Goal: Transaction & Acquisition: Purchase product/service

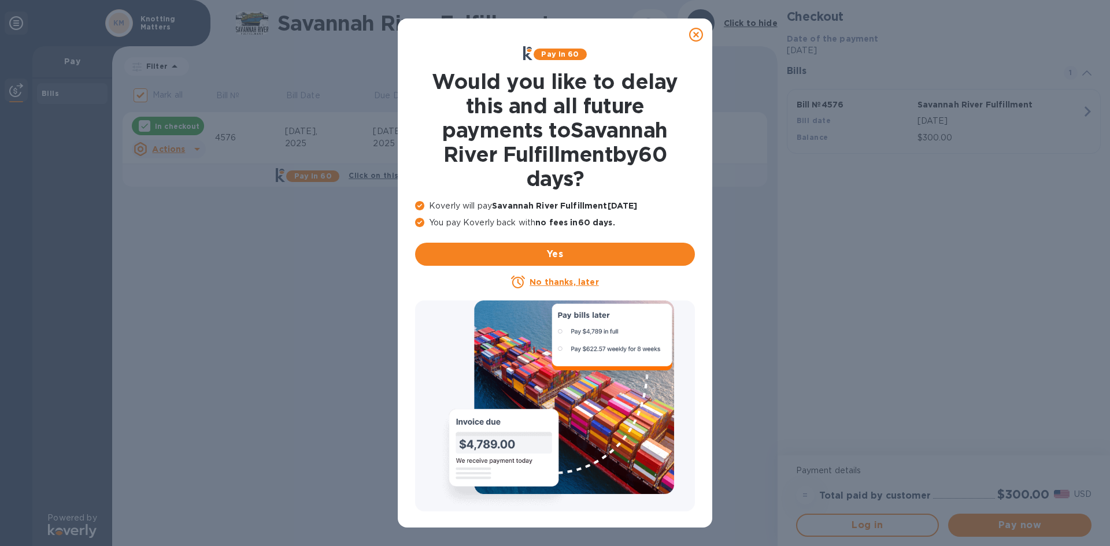
click at [693, 38] on icon at bounding box center [696, 35] width 14 height 14
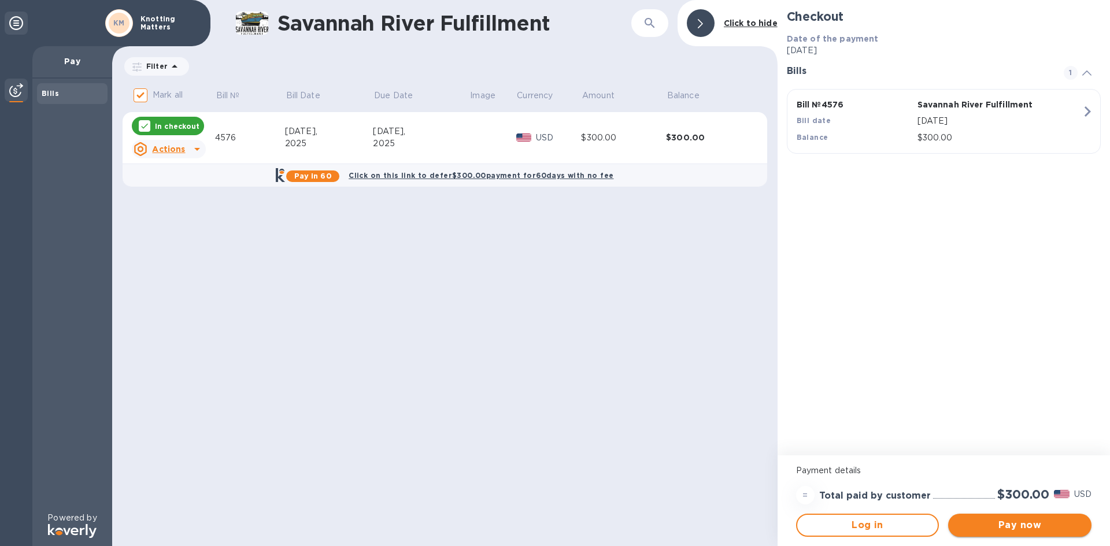
click at [1020, 521] on span "Pay now" at bounding box center [1019, 525] width 125 height 14
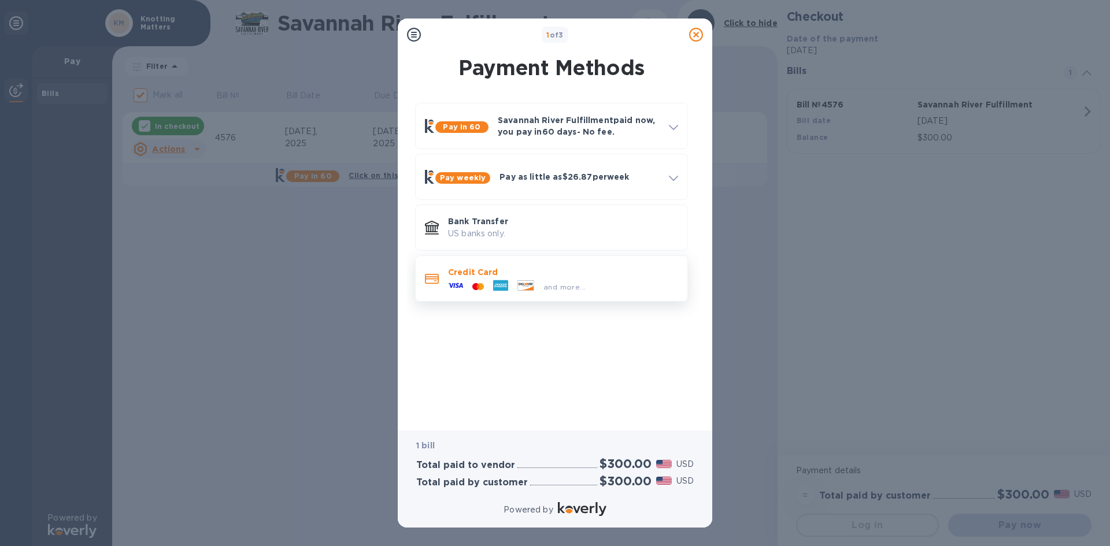
click at [466, 288] on div at bounding box center [455, 286] width 24 height 17
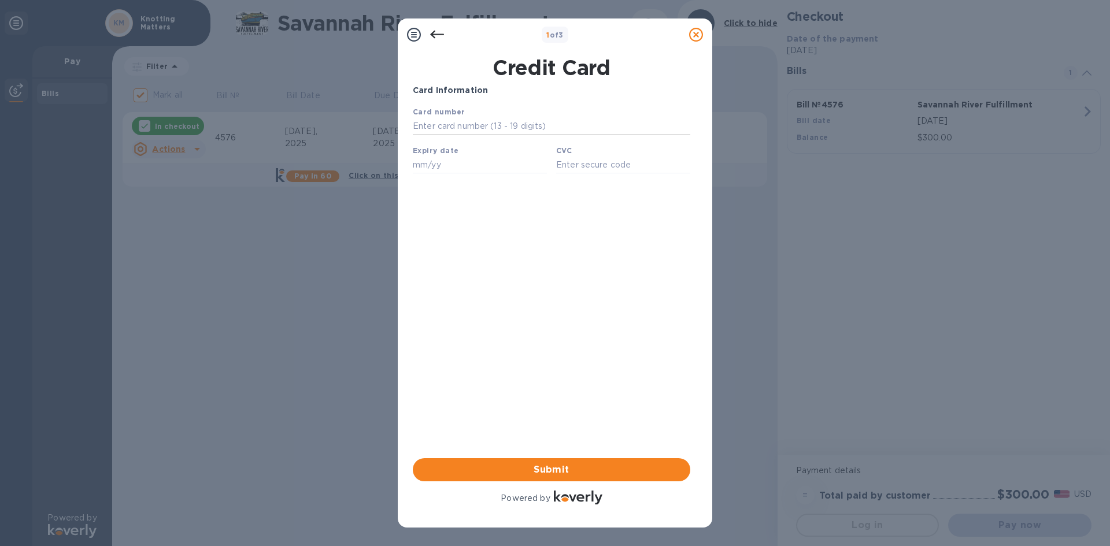
click at [531, 128] on input "text" at bounding box center [551, 126] width 277 height 17
type input "[CREDIT_CARD_NUMBER]"
click at [450, 155] on b "Expiry date" at bounding box center [436, 150] width 46 height 9
click at [451, 171] on input "text" at bounding box center [480, 164] width 134 height 17
type input "05/30"
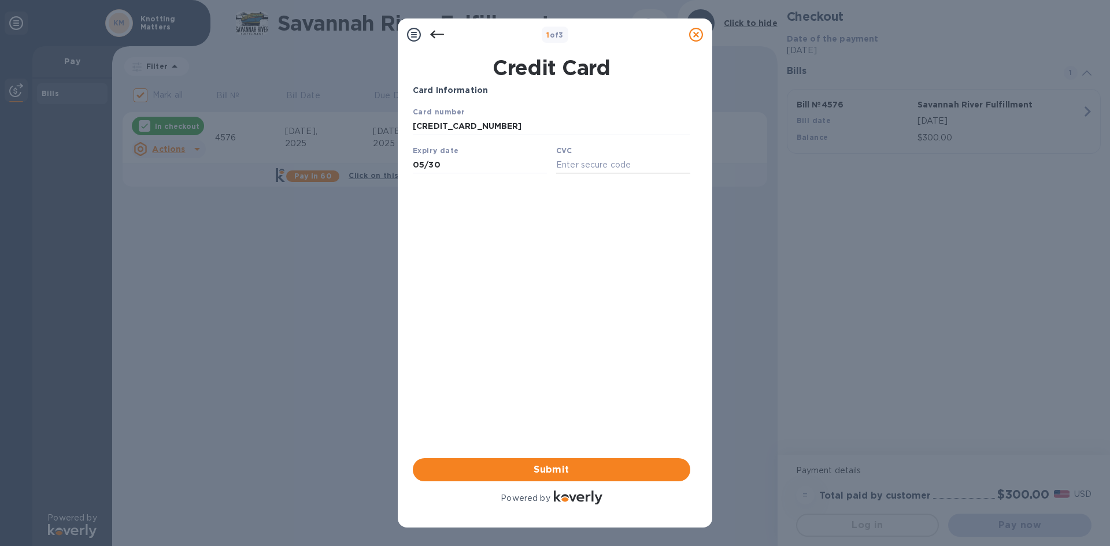
click at [603, 166] on input "text" at bounding box center [623, 164] width 134 height 17
type input "249"
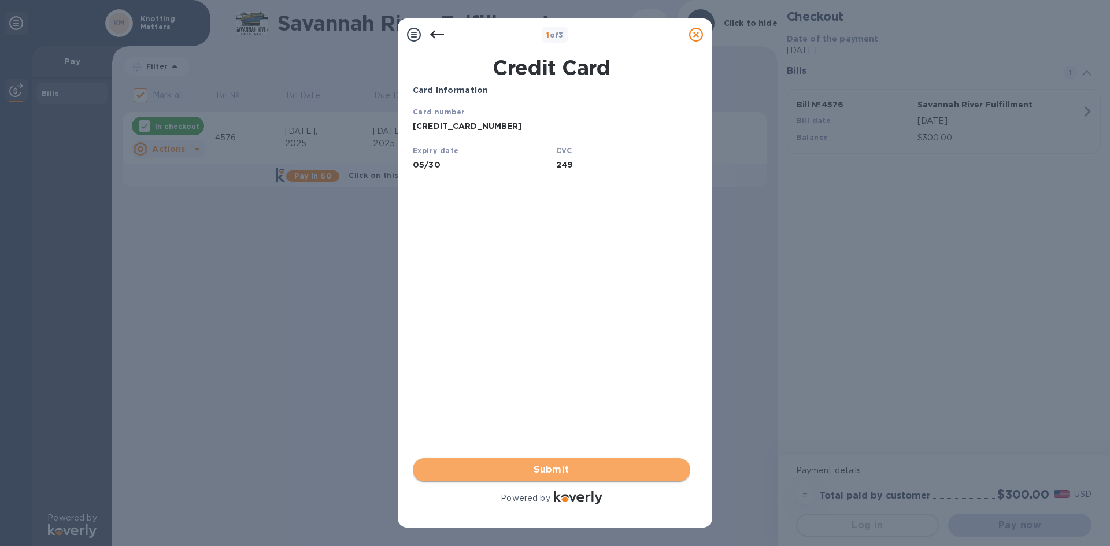
click at [471, 463] on span "Submit" at bounding box center [551, 470] width 259 height 14
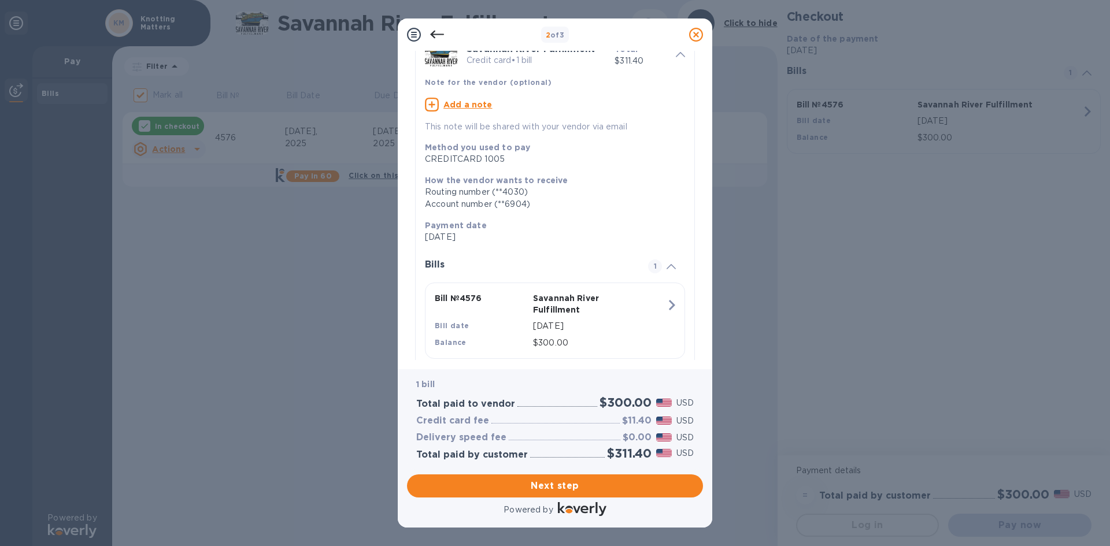
scroll to position [86, 0]
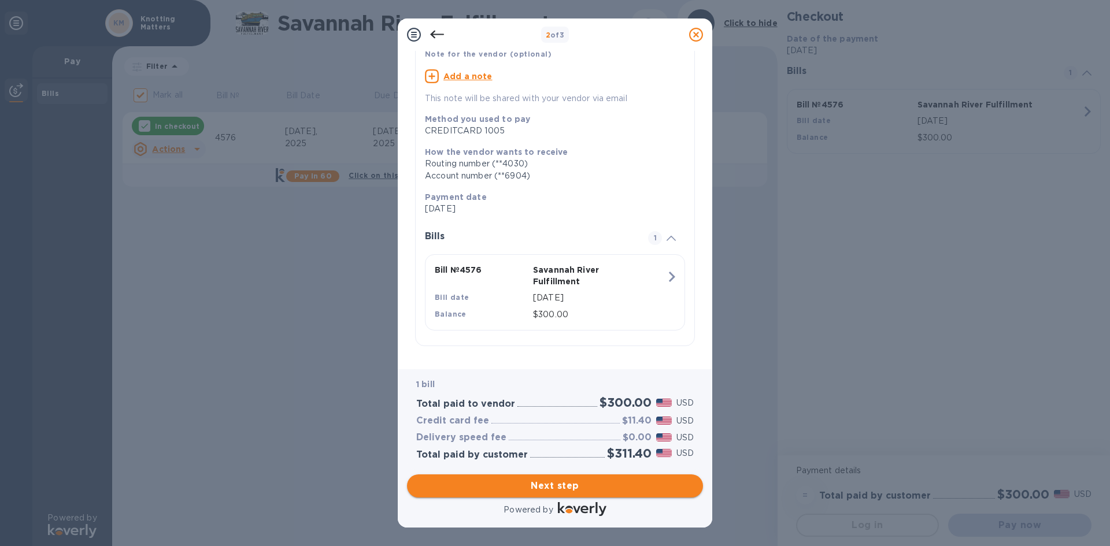
click at [556, 487] on span "Next step" at bounding box center [554, 486] width 277 height 14
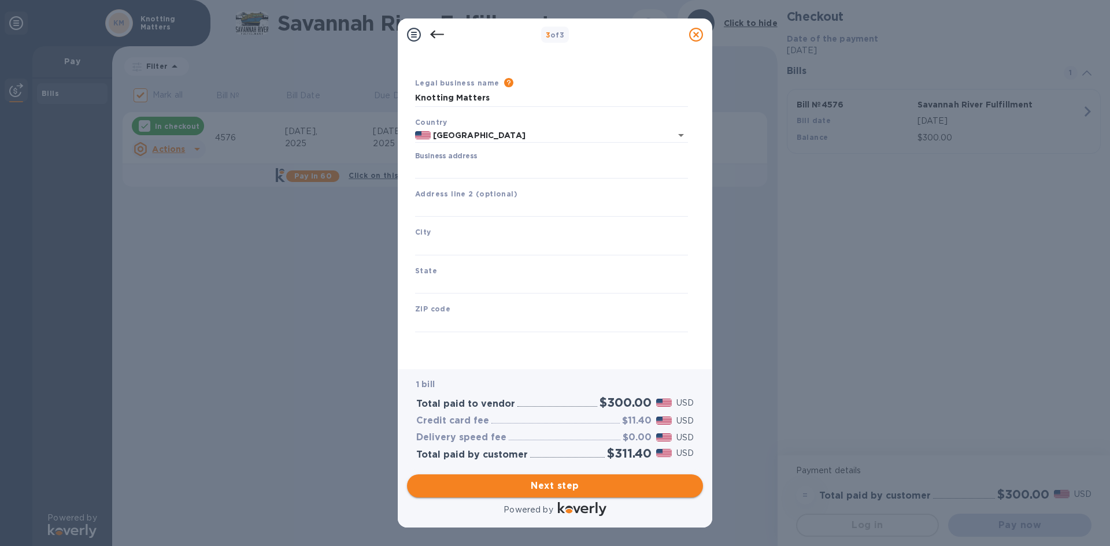
type input "[GEOGRAPHIC_DATA]"
click at [534, 167] on input "Business address" at bounding box center [551, 169] width 273 height 17
paste input "[STREET_ADDRESS][PERSON_NAME][PERSON_NAME]"
type input "[STREET_ADDRESS]"
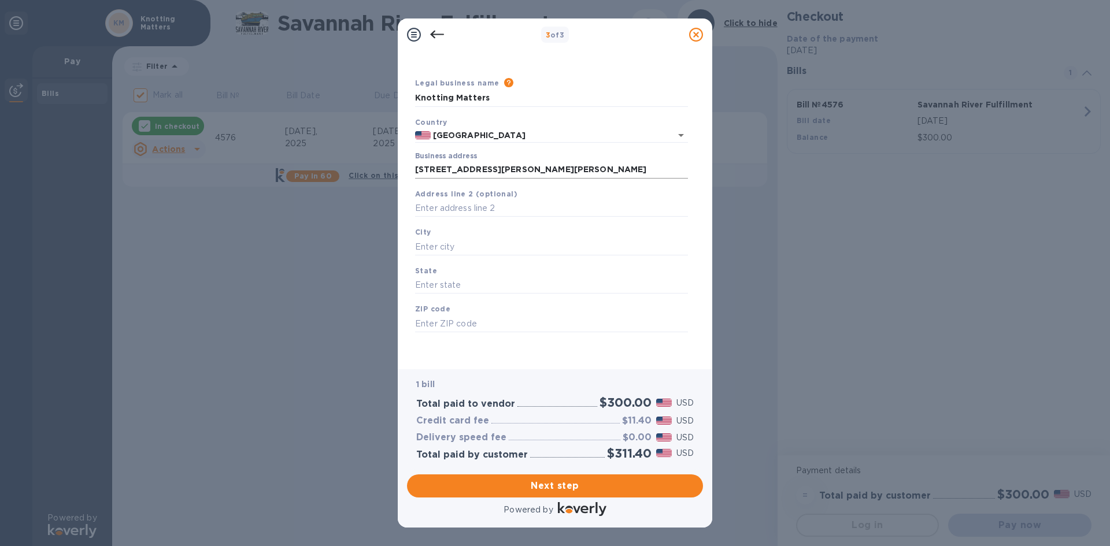
type input "[GEOGRAPHIC_DATA]"
type input "GA"
type input "31324"
click at [522, 483] on span "Next step" at bounding box center [554, 486] width 277 height 14
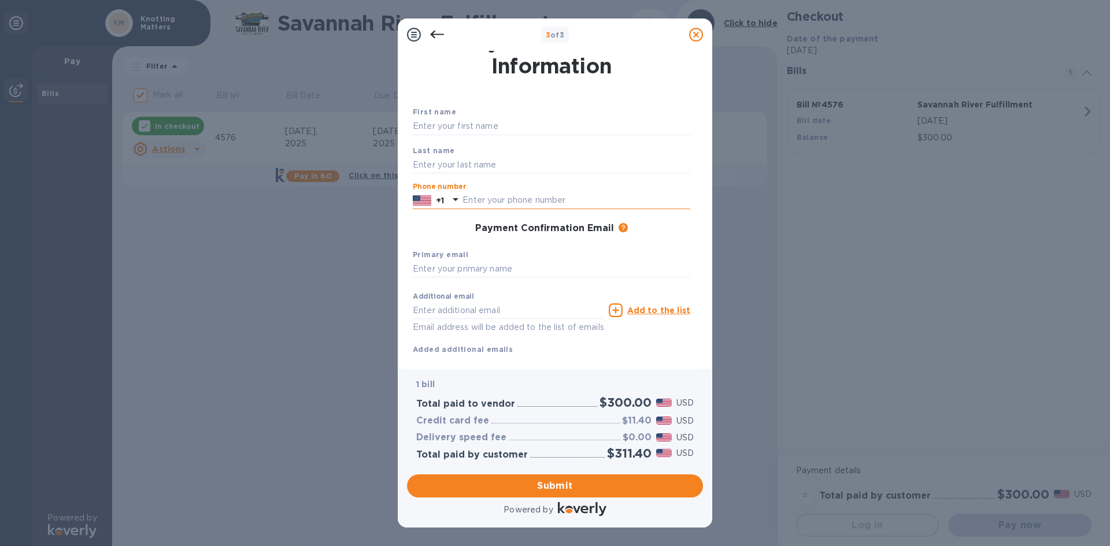
click at [487, 200] on input "text" at bounding box center [576, 200] width 228 height 17
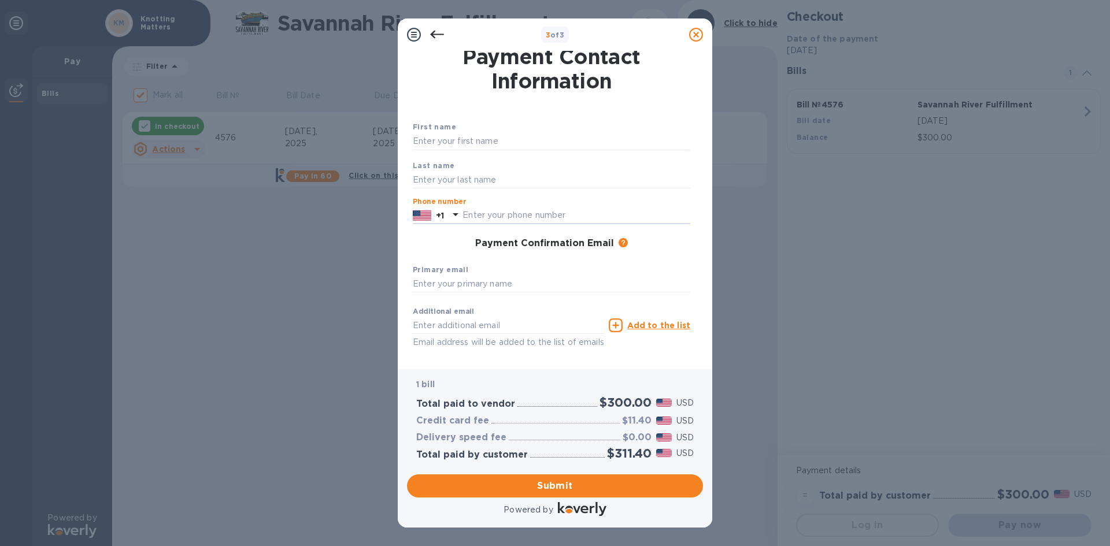
scroll to position [0, 0]
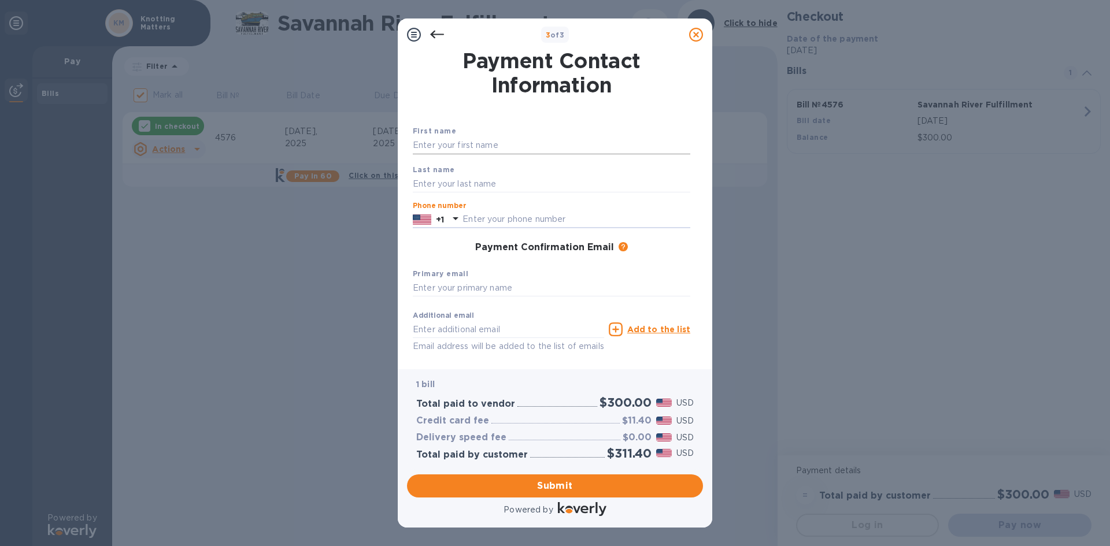
click at [526, 137] on input "text" at bounding box center [551, 145] width 277 height 17
type input "A"
type input "K"
type input "Knottington LLC"
drag, startPoint x: 488, startPoint y: 140, endPoint x: 467, endPoint y: 147, distance: 22.1
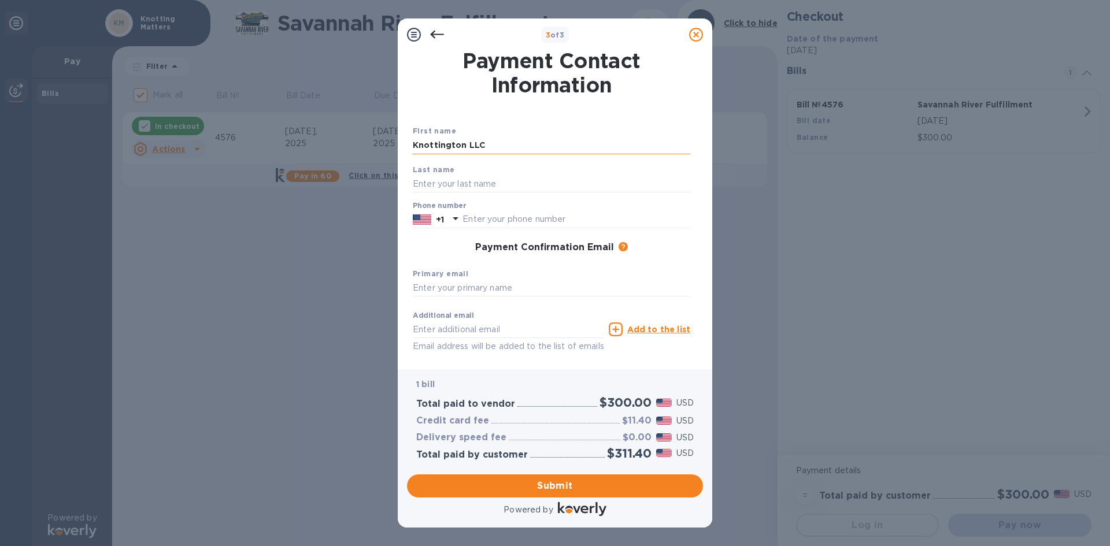
click at [467, 147] on input "Knottington LLC" at bounding box center [551, 145] width 277 height 17
click at [448, 182] on input "text" at bounding box center [551, 183] width 277 height 17
paste input "LLC"
type input "LLC"
click at [443, 216] on p "+1" at bounding box center [440, 220] width 8 height 12
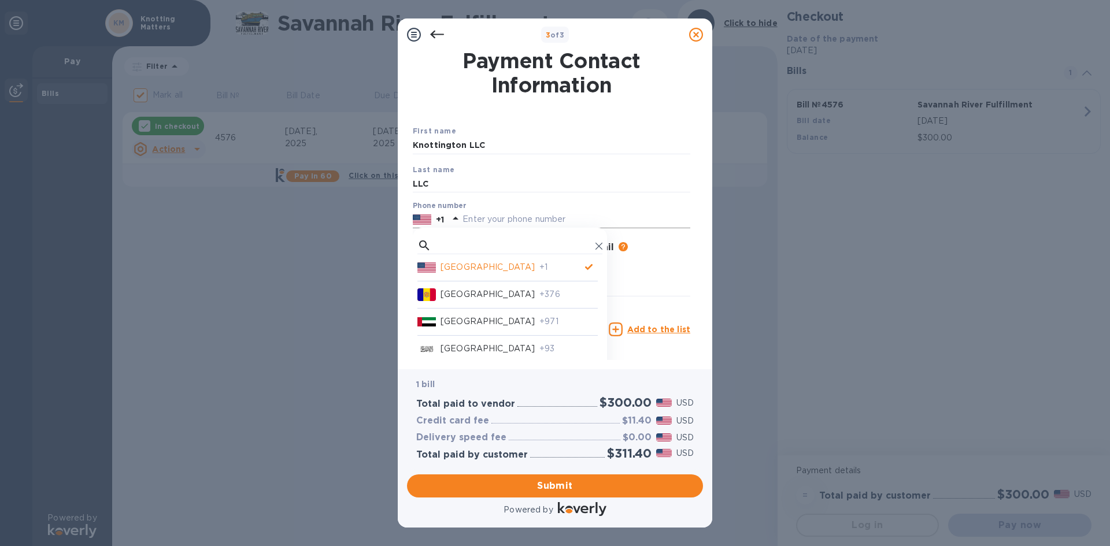
click at [443, 216] on p "+1" at bounding box center [440, 220] width 8 height 12
click at [484, 212] on input "text" at bounding box center [576, 219] width 228 height 17
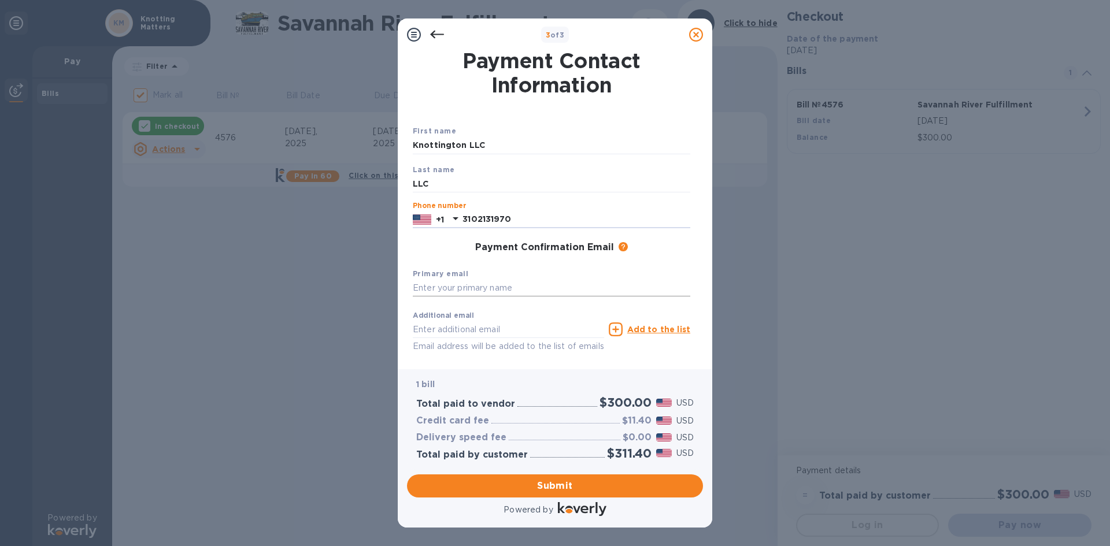
type input "3102131970"
click at [510, 290] on input "text" at bounding box center [551, 288] width 277 height 17
type input "R"
type input "[EMAIL_ADDRESS][DOMAIN_NAME]"
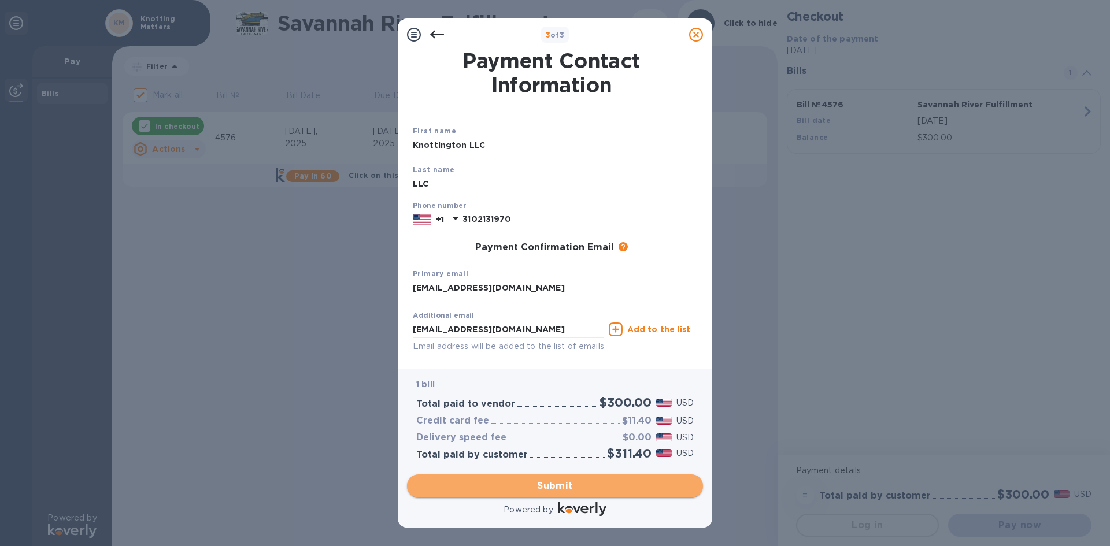
click at [621, 477] on button "Submit" at bounding box center [555, 486] width 296 height 23
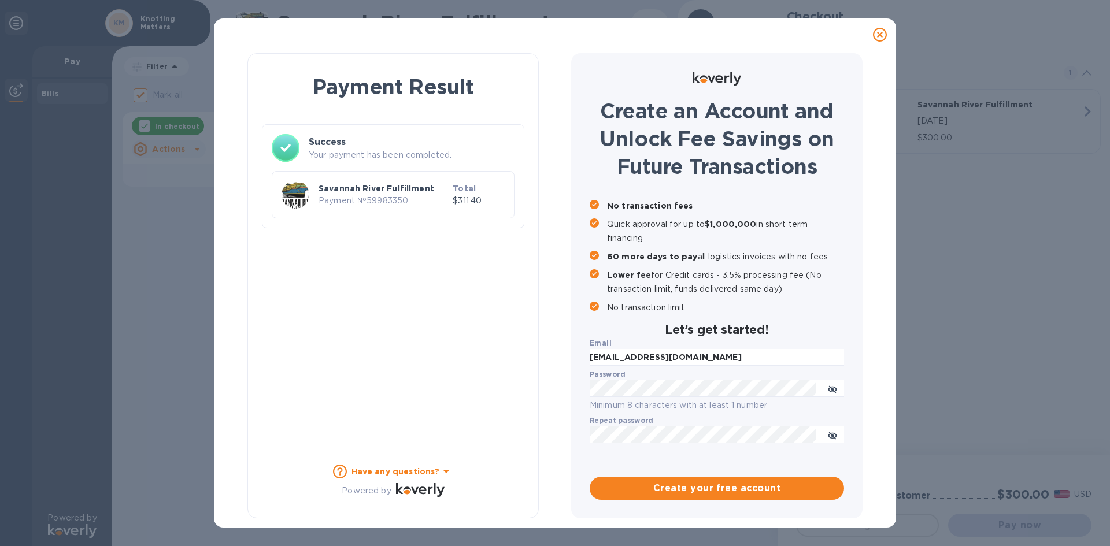
checkbox input "false"
click at [887, 39] on div at bounding box center [879, 34] width 23 height 23
click at [888, 35] on div at bounding box center [879, 34] width 23 height 23
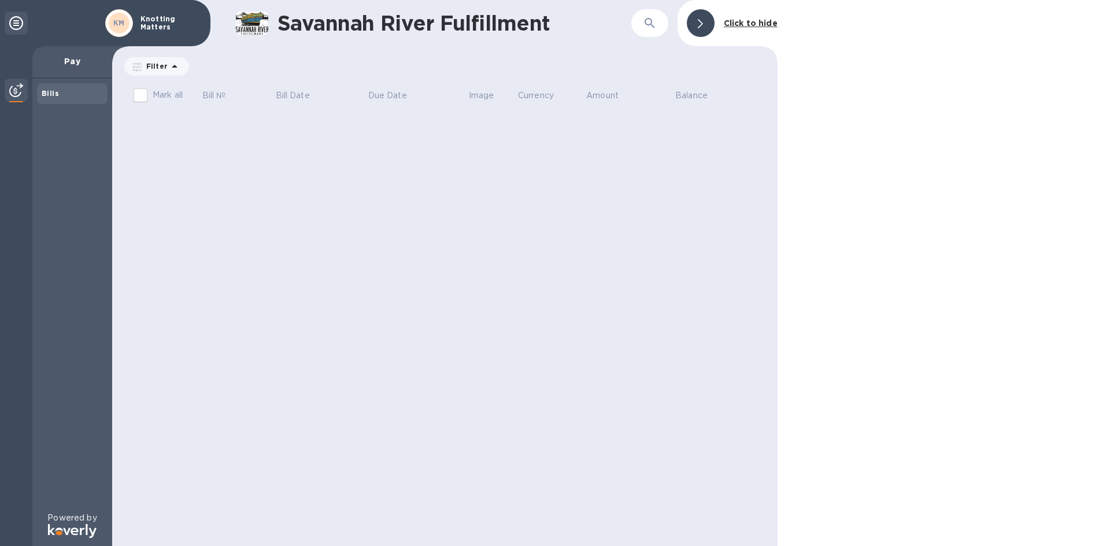
click at [333, 214] on div "Savannah River Fulfillment ​ Click to hide Filter Amount Mark all Bill № Bill D…" at bounding box center [444, 273] width 665 height 546
